Goal: Information Seeking & Learning: Learn about a topic

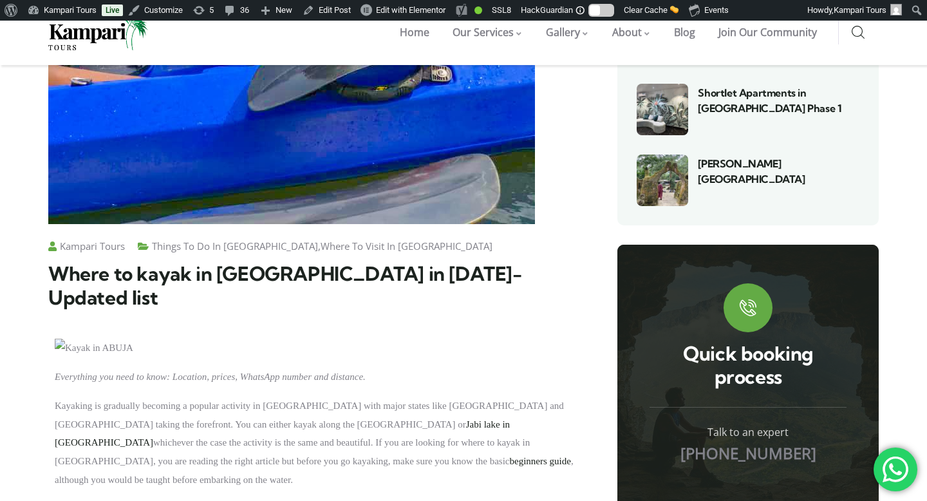
scroll to position [627, 0]
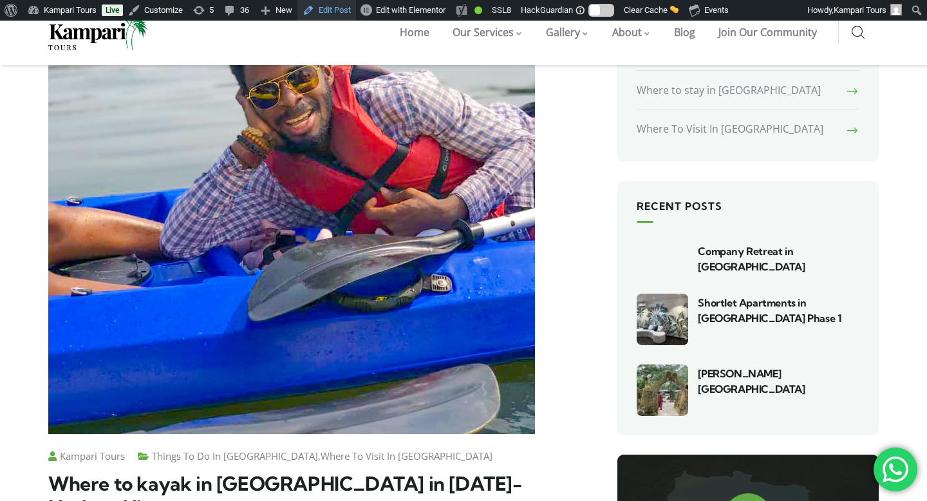
click at [351, 15] on link "Edit Post" at bounding box center [326, 10] width 59 height 21
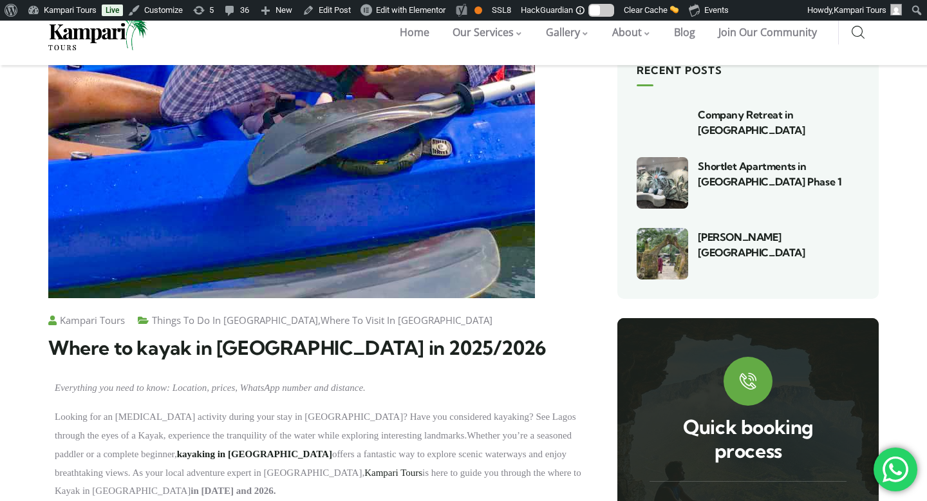
scroll to position [648, 0]
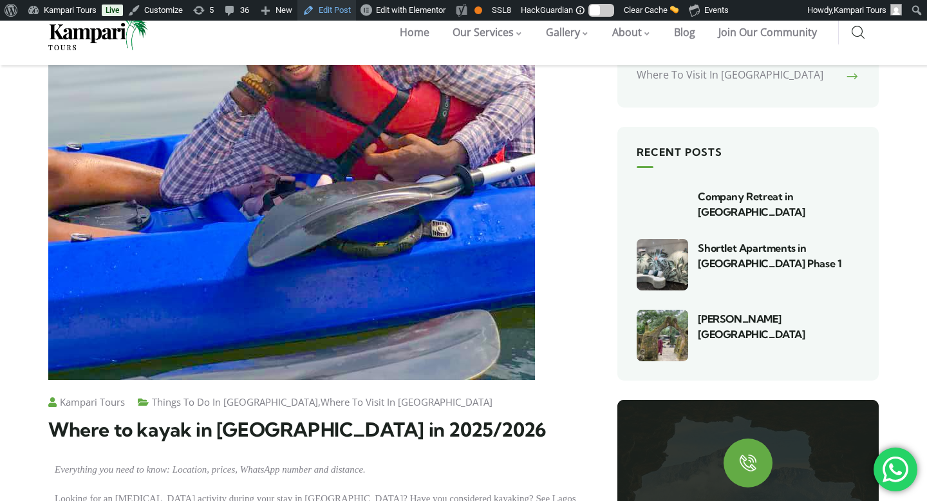
click at [345, 8] on link "Edit Post" at bounding box center [326, 10] width 59 height 21
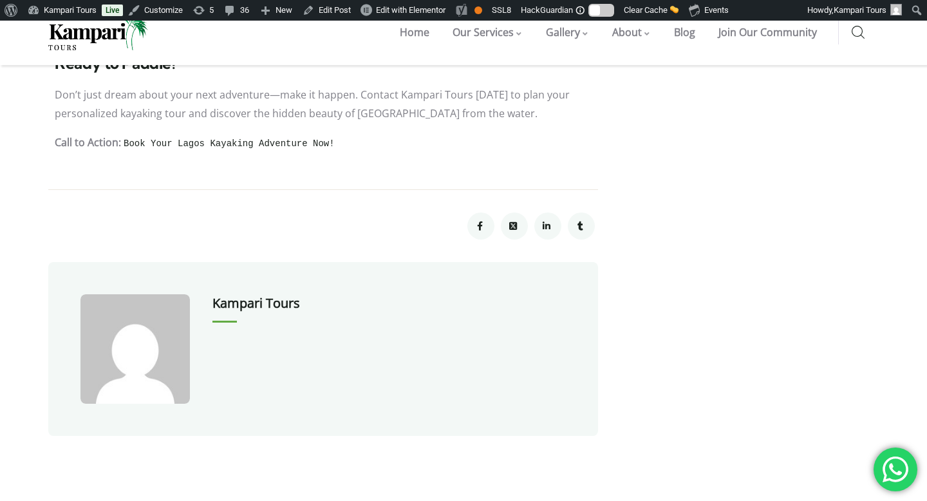
scroll to position [2957, 0]
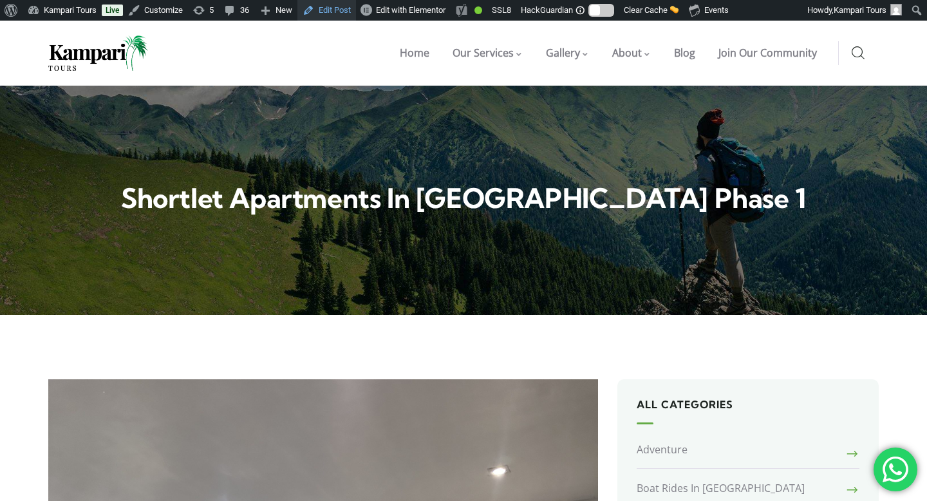
click at [321, 15] on link "Edit Post" at bounding box center [326, 10] width 59 height 21
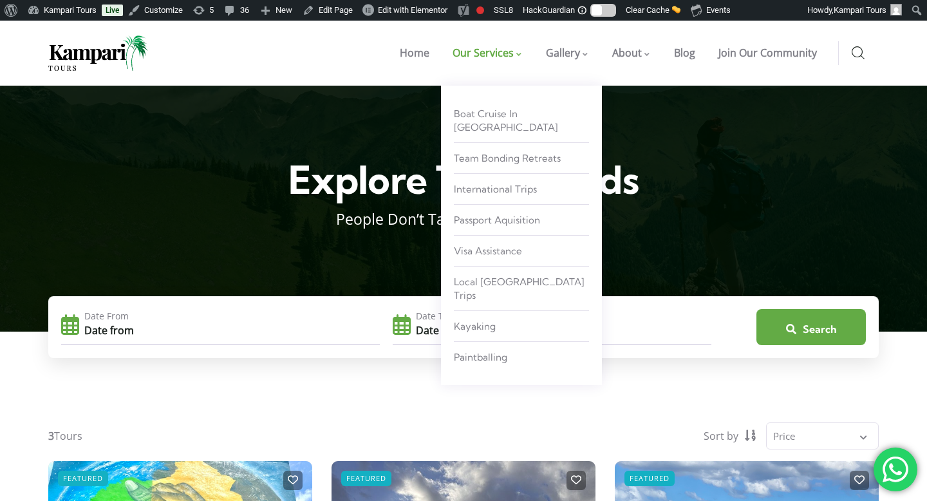
click at [505, 55] on span "Our Services" at bounding box center [482, 53] width 61 height 14
click at [503, 152] on span "Team Bonding Retreats" at bounding box center [507, 158] width 107 height 12
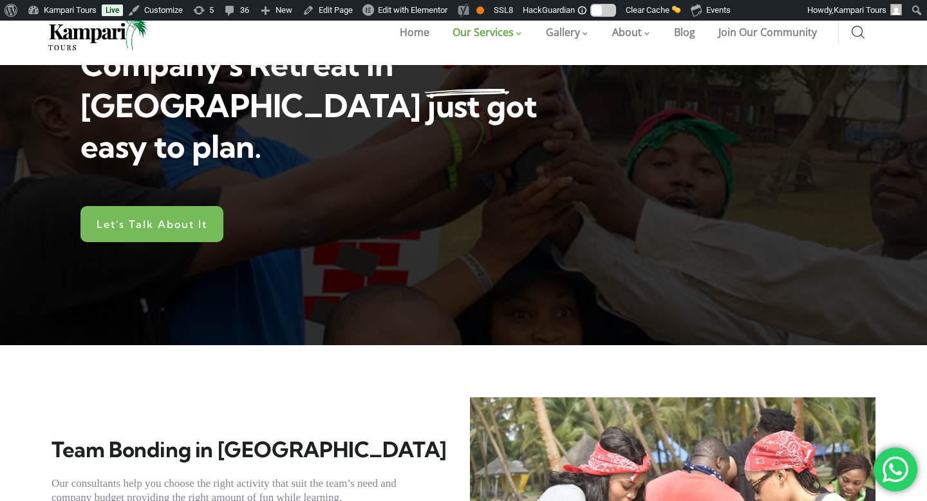
scroll to position [109, 0]
